Goal: Task Accomplishment & Management: Use online tool/utility

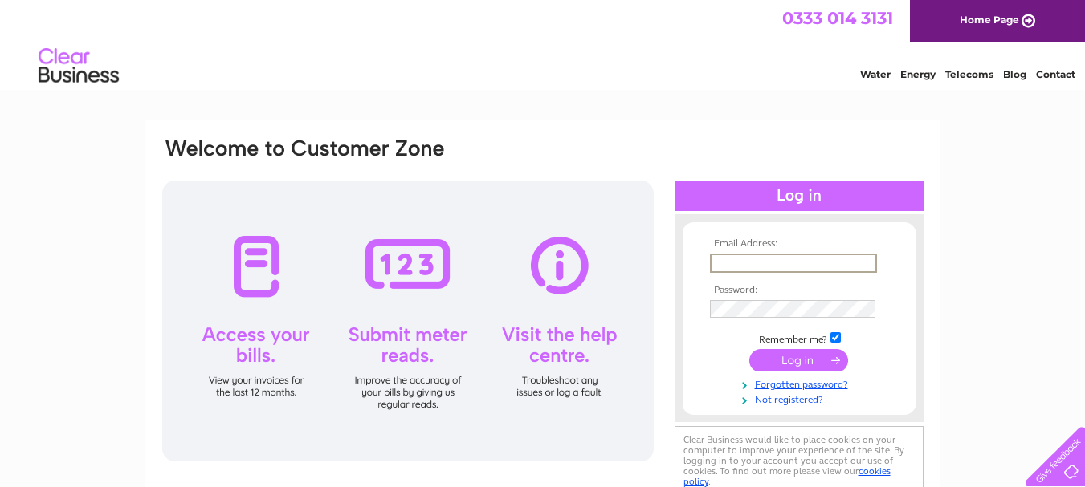
click at [745, 257] on input "text" at bounding box center [793, 263] width 167 height 19
type input "mail@scottishowlcentre.com"
click at [788, 364] on input "submit" at bounding box center [798, 360] width 99 height 22
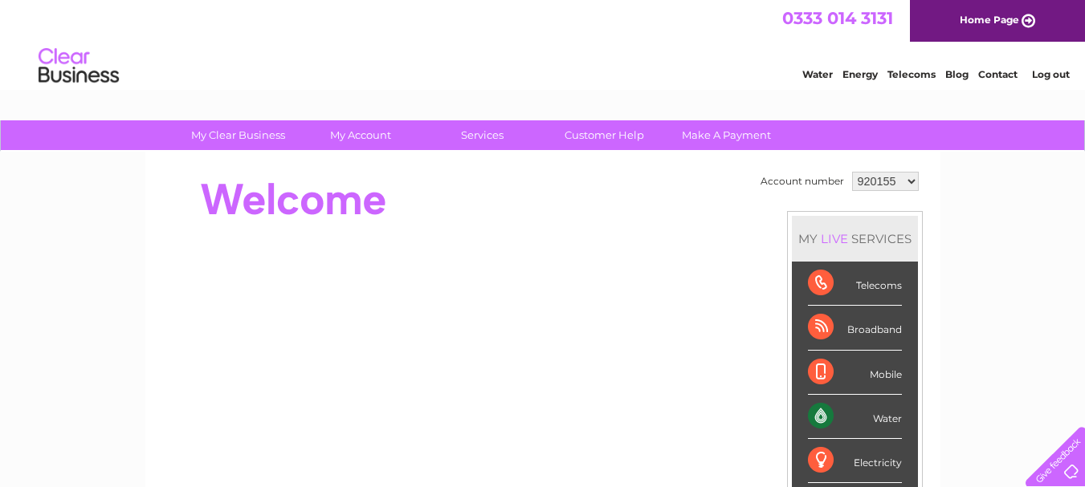
click at [909, 179] on select "920155 1054470" at bounding box center [885, 181] width 67 height 19
select select "1054470"
click at [852, 172] on select "920155 1054470" at bounding box center [885, 181] width 67 height 19
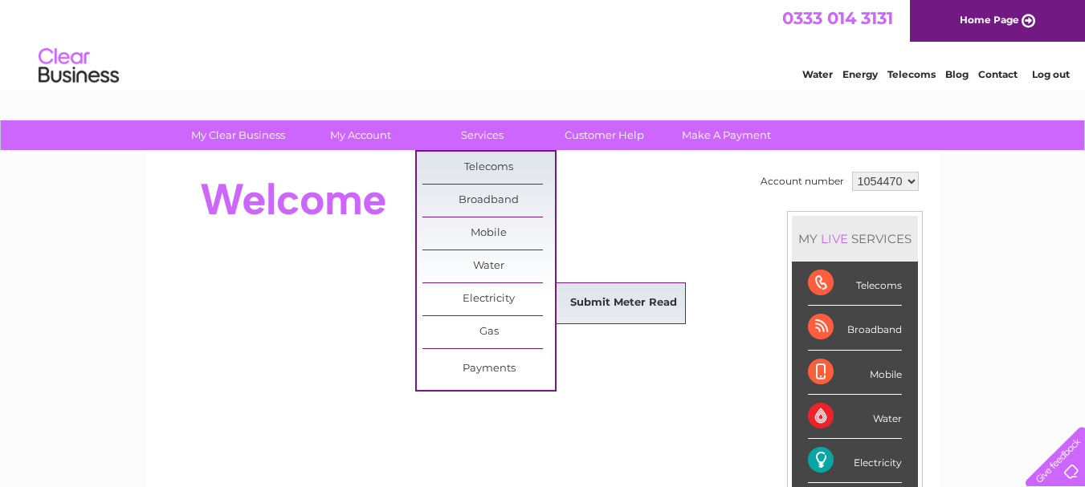
click at [584, 300] on link "Submit Meter Read" at bounding box center [623, 303] width 132 height 32
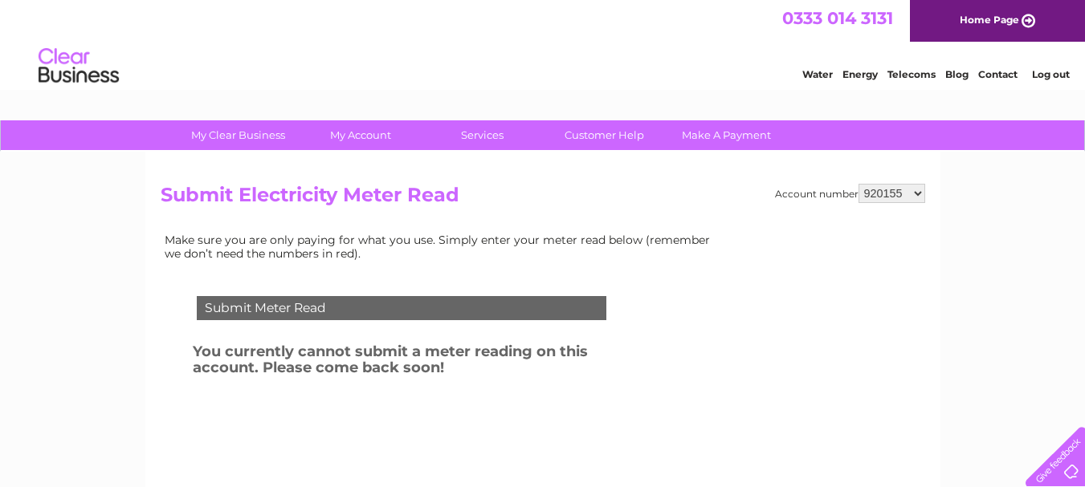
click at [897, 193] on select "920155 1054470" at bounding box center [891, 193] width 67 height 19
select select "1054470"
click at [858, 184] on select "920155 1054470" at bounding box center [891, 193] width 67 height 19
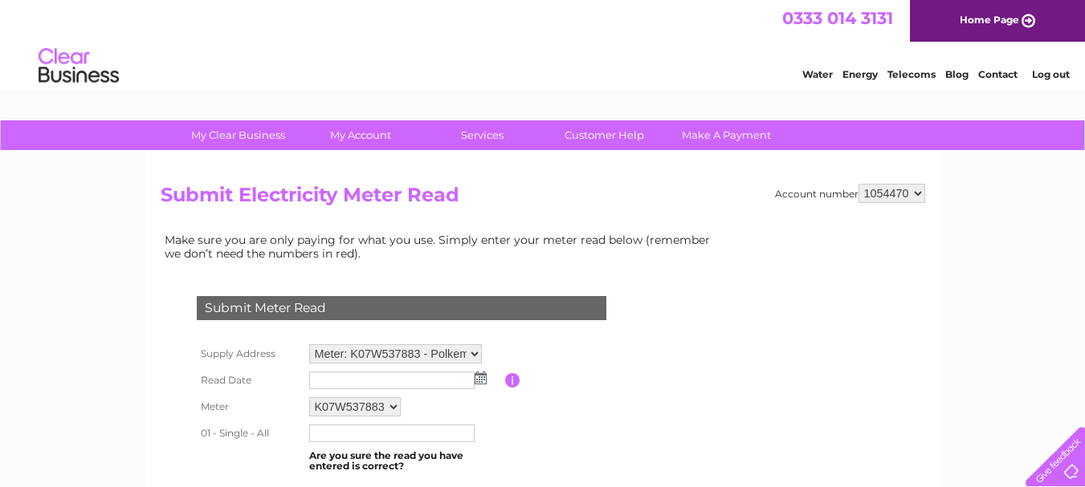
click at [481, 376] on img at bounding box center [480, 378] width 12 height 13
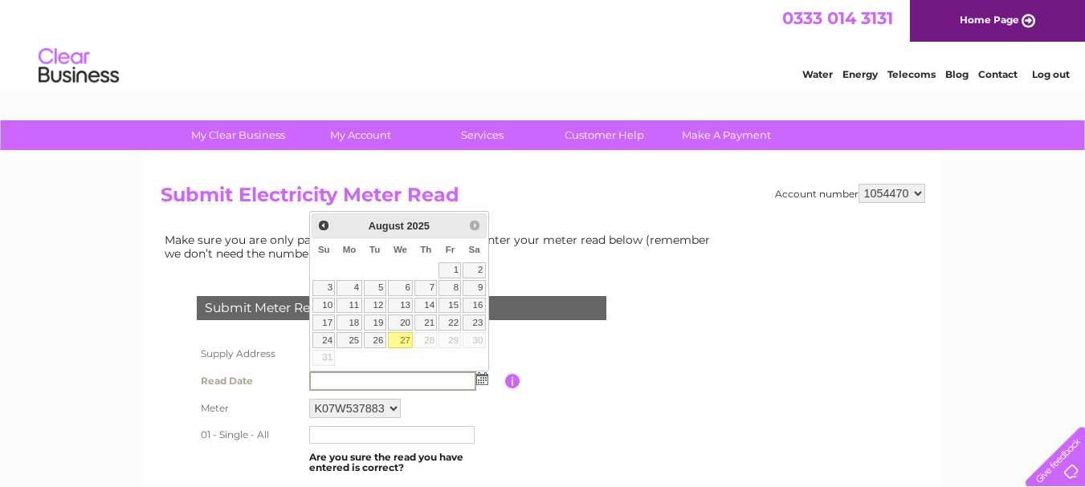
click at [400, 337] on link "27" at bounding box center [401, 340] width 26 height 16
type input "[DATE]"
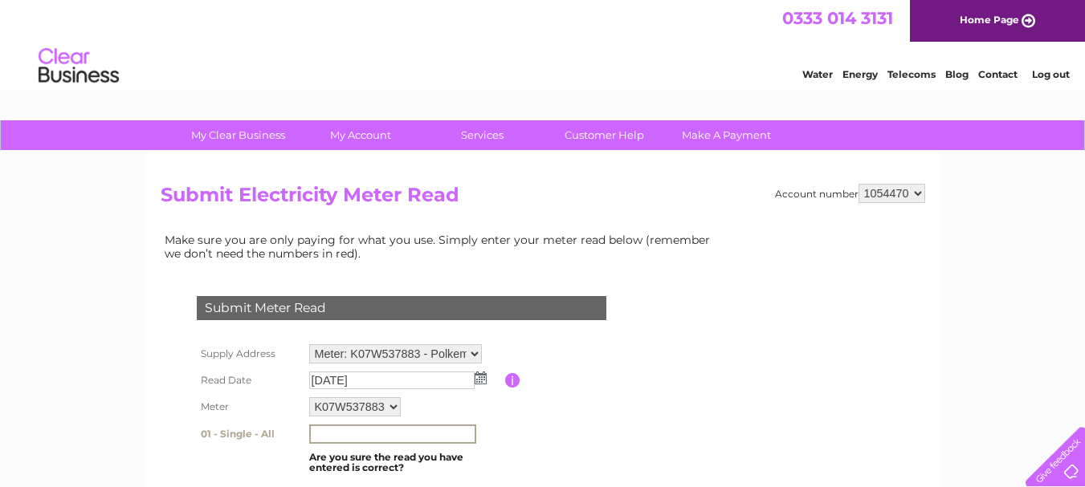
click at [326, 432] on input "text" at bounding box center [392, 434] width 167 height 19
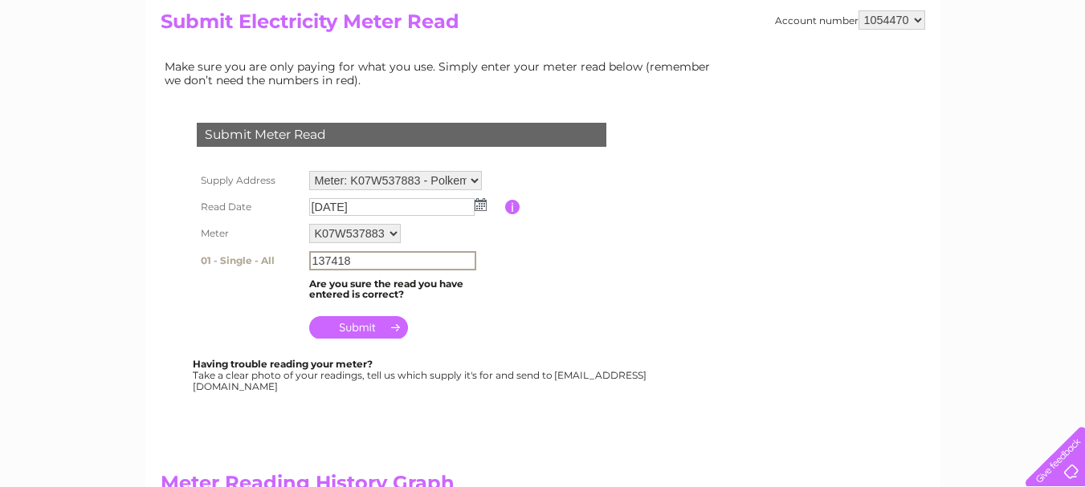
scroll to position [187, 0]
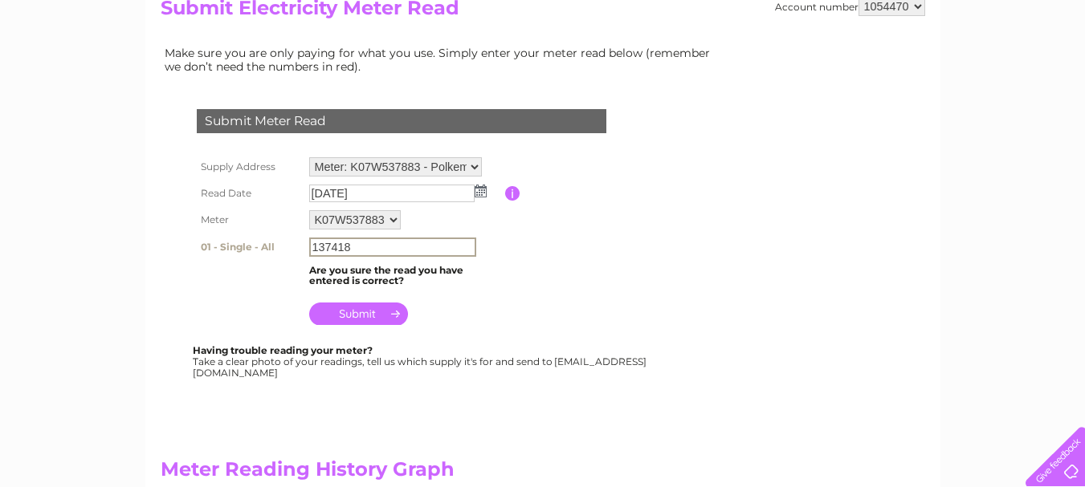
type input "137418"
click at [367, 308] on input "submit" at bounding box center [358, 312] width 99 height 22
